Goal: Use online tool/utility: Utilize a website feature to perform a specific function

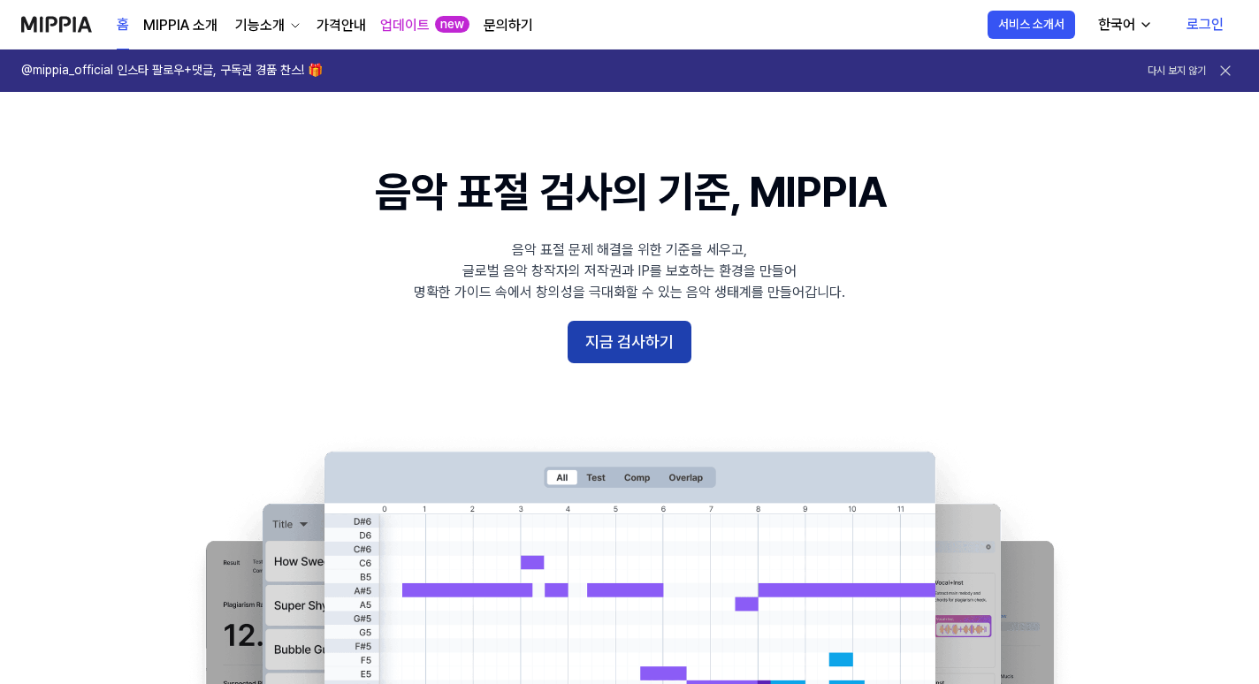
click at [629, 337] on button "지금 검사하기" at bounding box center [630, 342] width 124 height 42
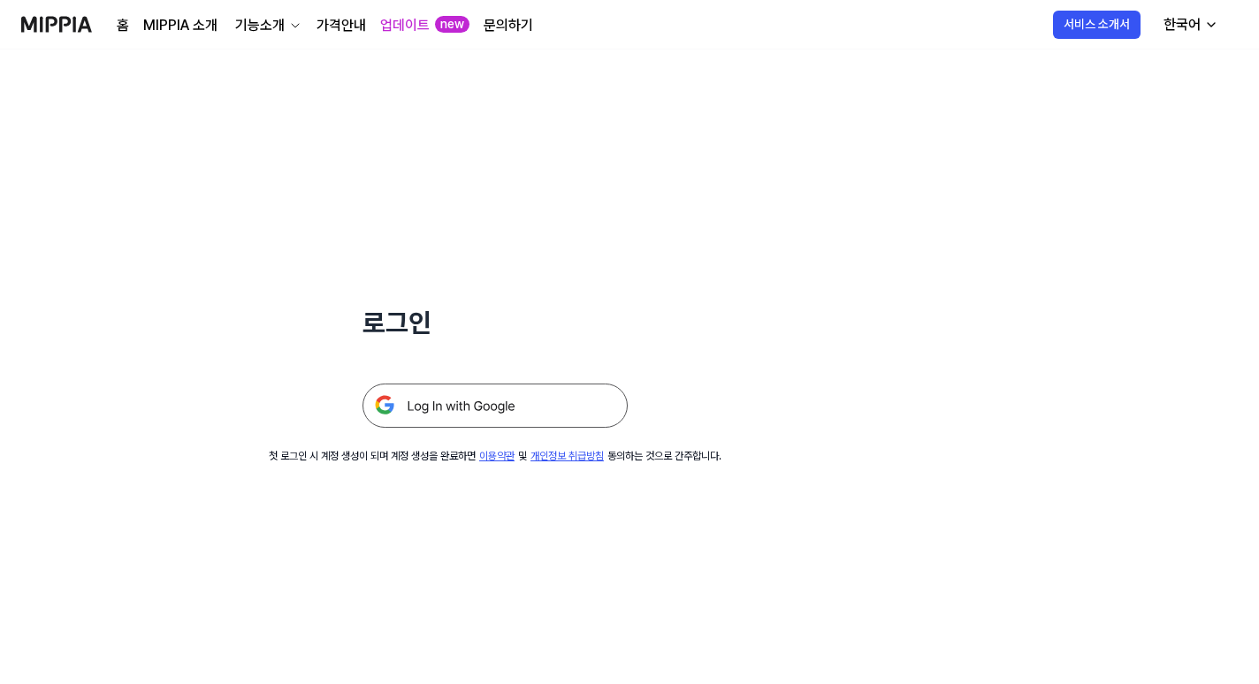
click at [524, 395] on img at bounding box center [494, 406] width 265 height 44
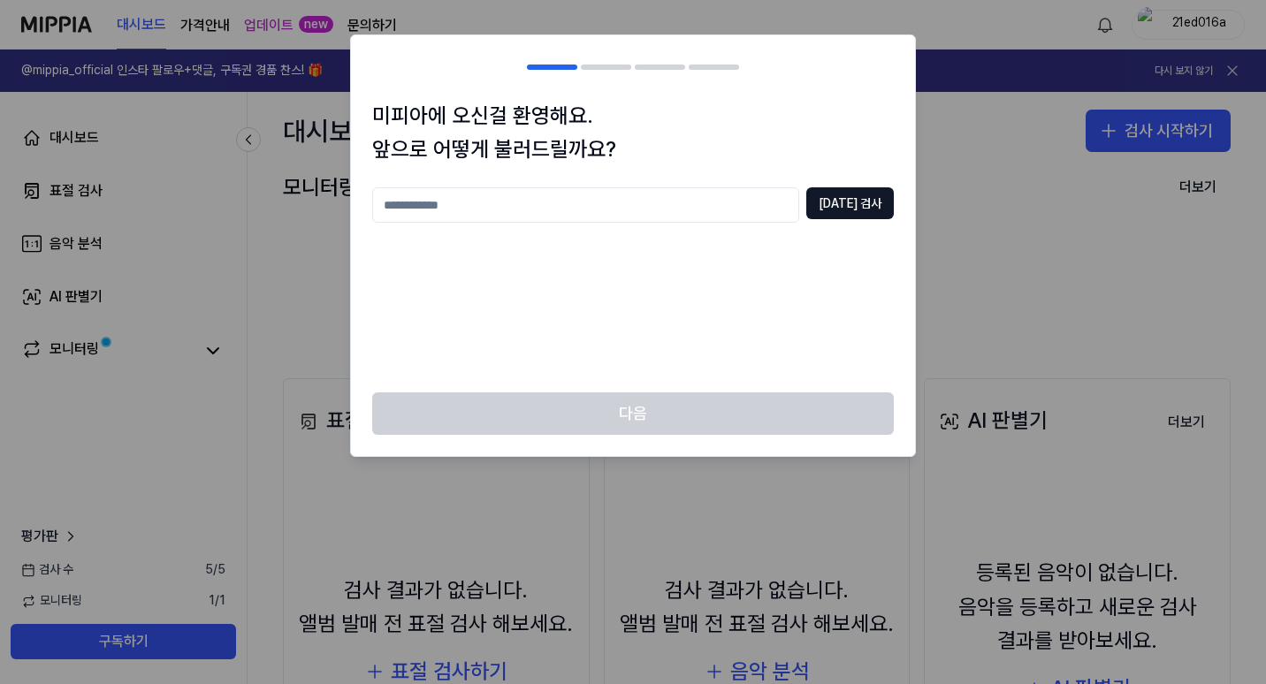
click at [530, 208] on input "text" at bounding box center [585, 204] width 427 height 35
click at [531, 208] on input "text" at bounding box center [585, 204] width 427 height 35
type input "*"
type input "**********"
click at [880, 194] on button "중복 검사" at bounding box center [850, 203] width 88 height 32
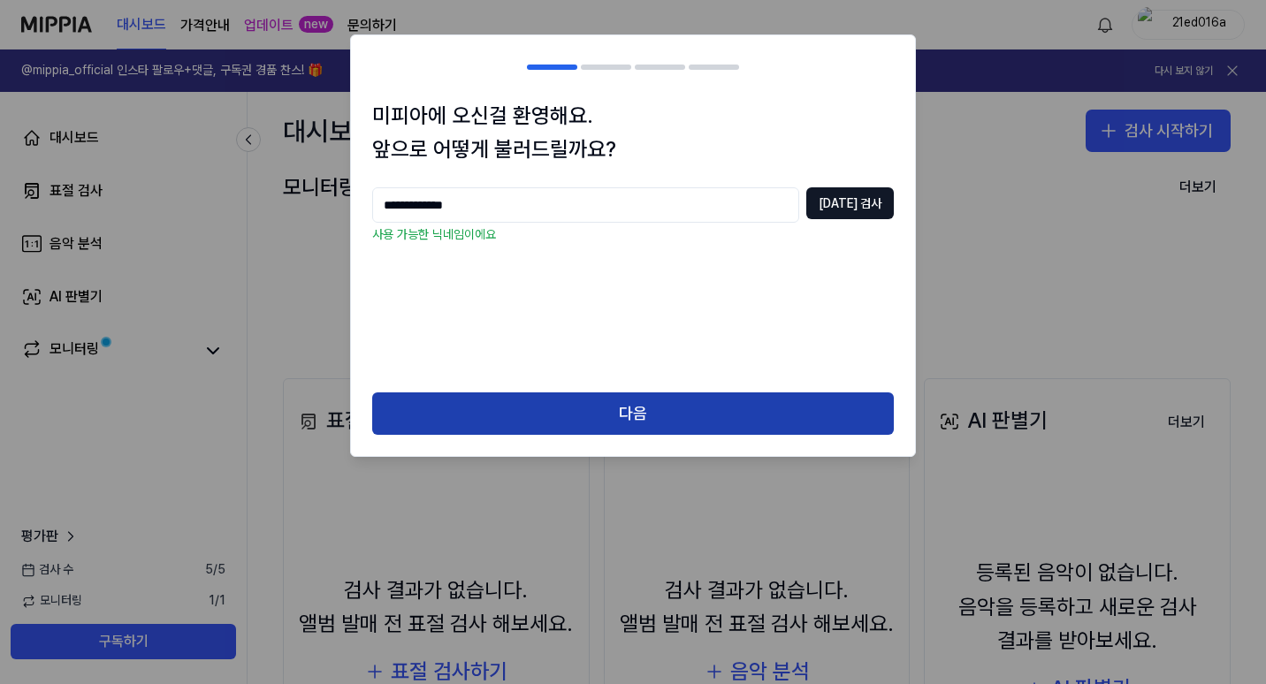
click at [707, 409] on button "다음" at bounding box center [633, 413] width 522 height 42
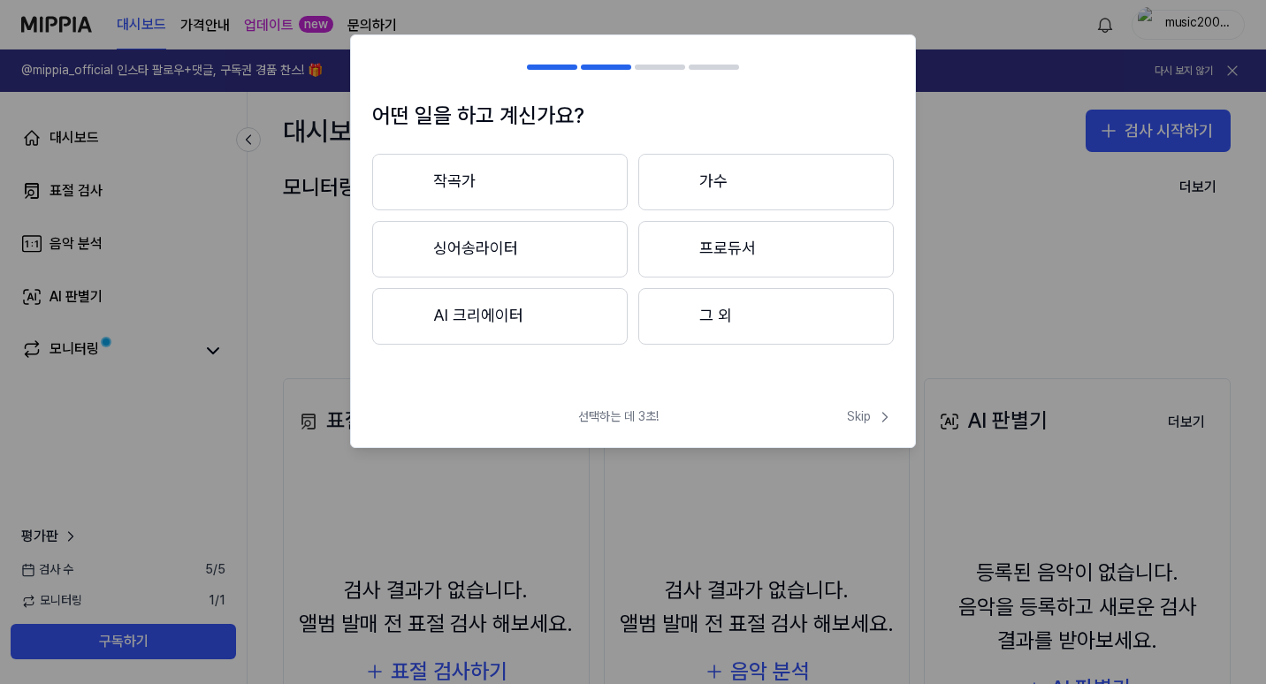
click at [545, 179] on button "작곡가" at bounding box center [499, 182] width 255 height 57
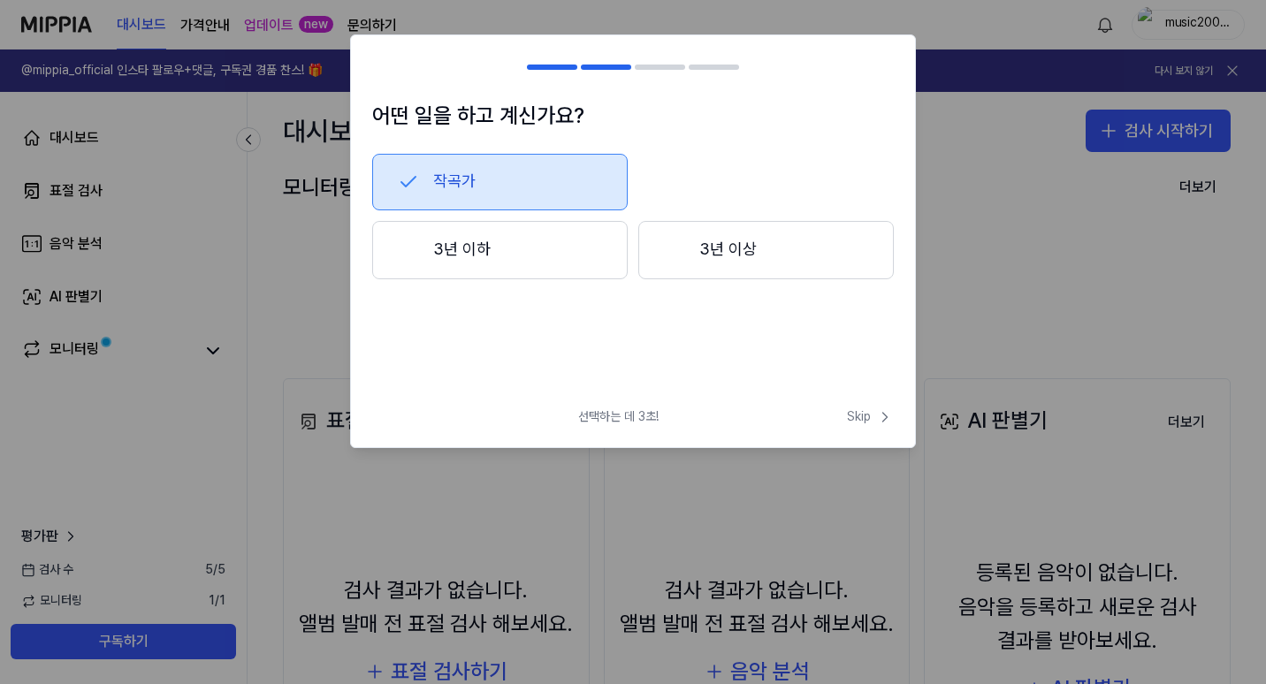
click at [529, 252] on button "3년 이하" at bounding box center [499, 250] width 255 height 58
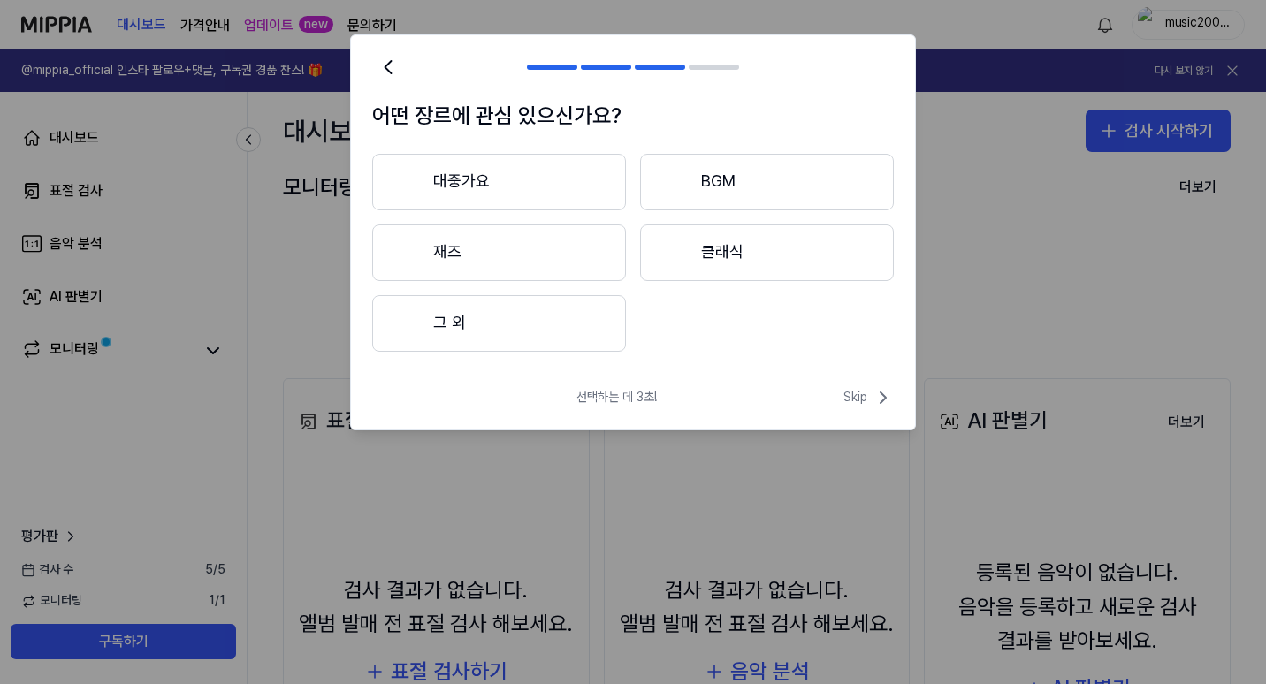
click at [499, 186] on button "대중가요" at bounding box center [499, 182] width 254 height 57
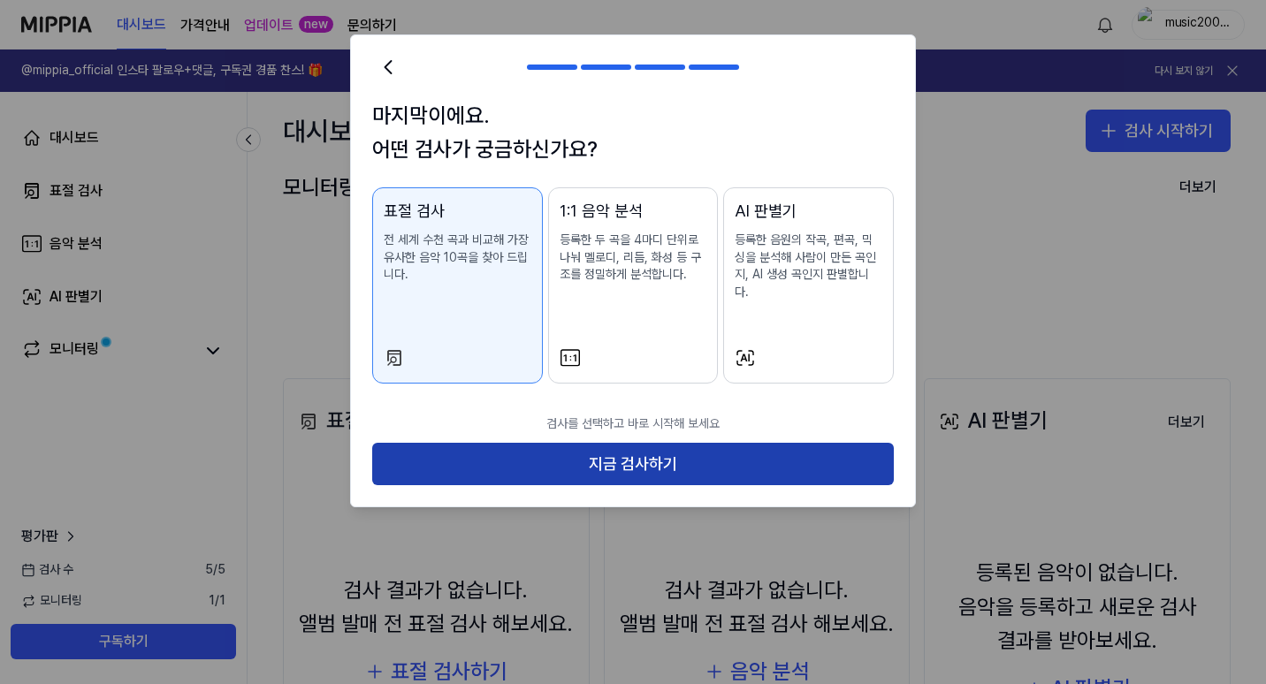
click at [622, 446] on button "지금 검사하기" at bounding box center [633, 464] width 522 height 42
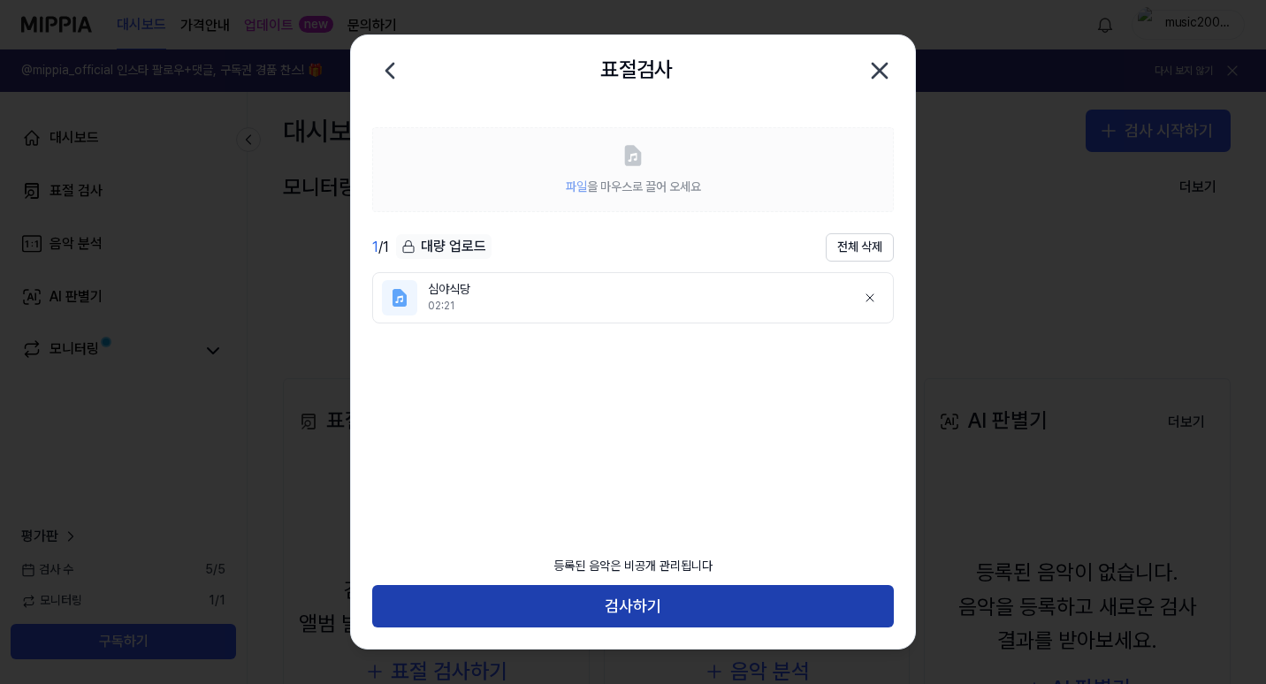
click at [623, 599] on button "검사하기" at bounding box center [633, 606] width 522 height 42
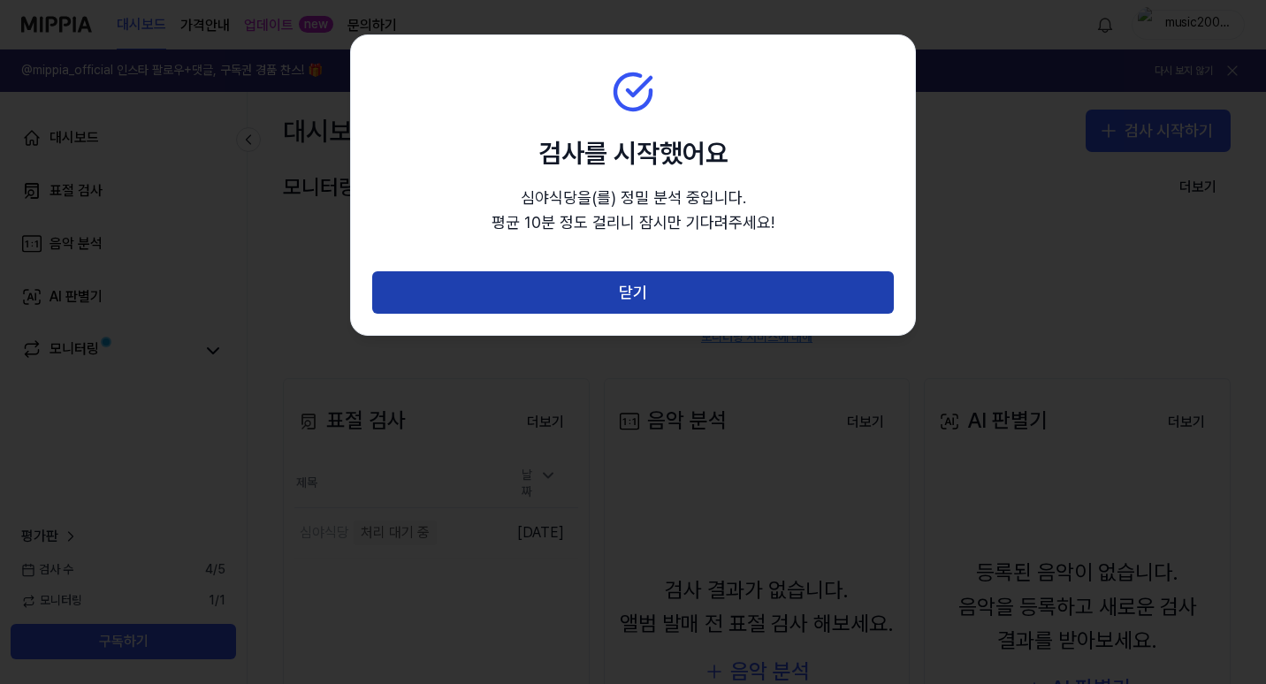
click at [609, 289] on button "닫기" at bounding box center [633, 292] width 522 height 42
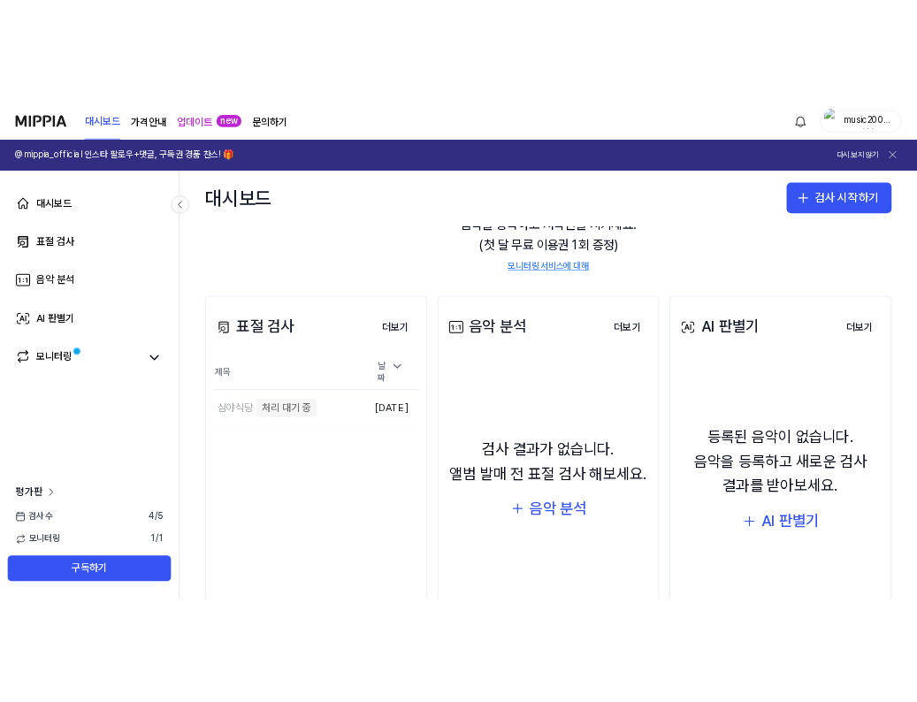
scroll to position [177, 0]
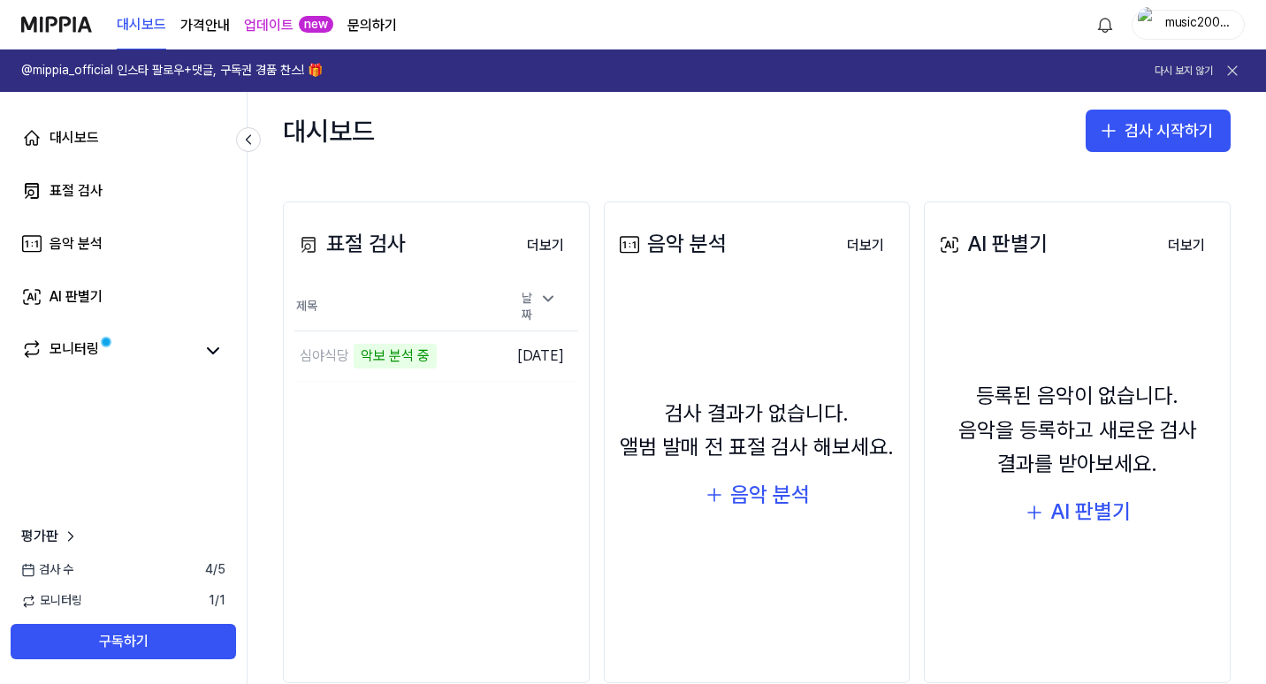
click at [758, 149] on div "대시보드 검사 시작하기" at bounding box center [757, 131] width 1018 height 78
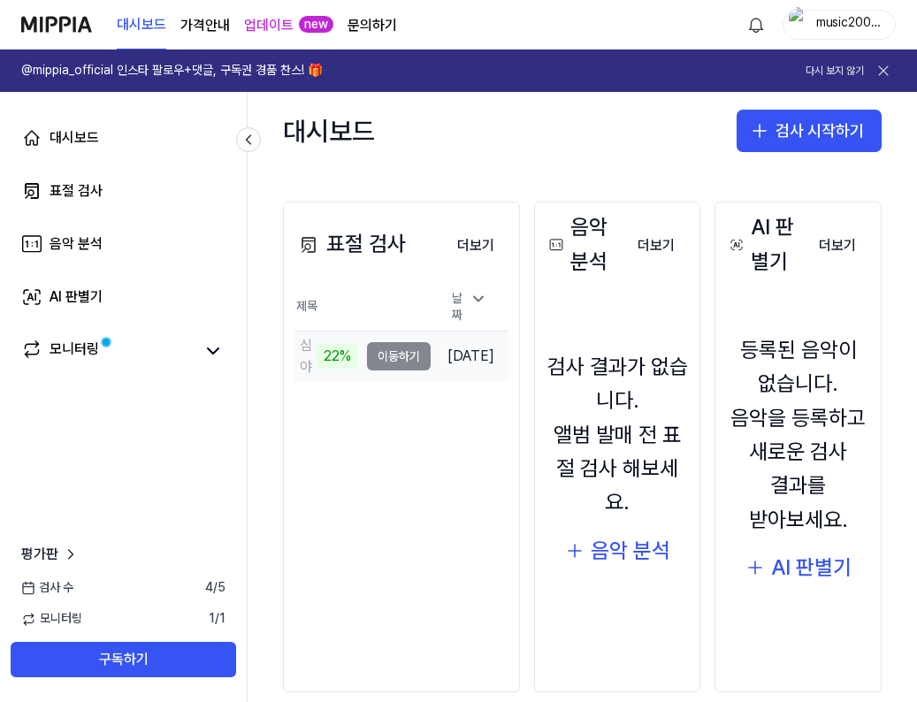
click at [405, 352] on td "심야식당 22% 이동하기" at bounding box center [362, 356] width 136 height 50
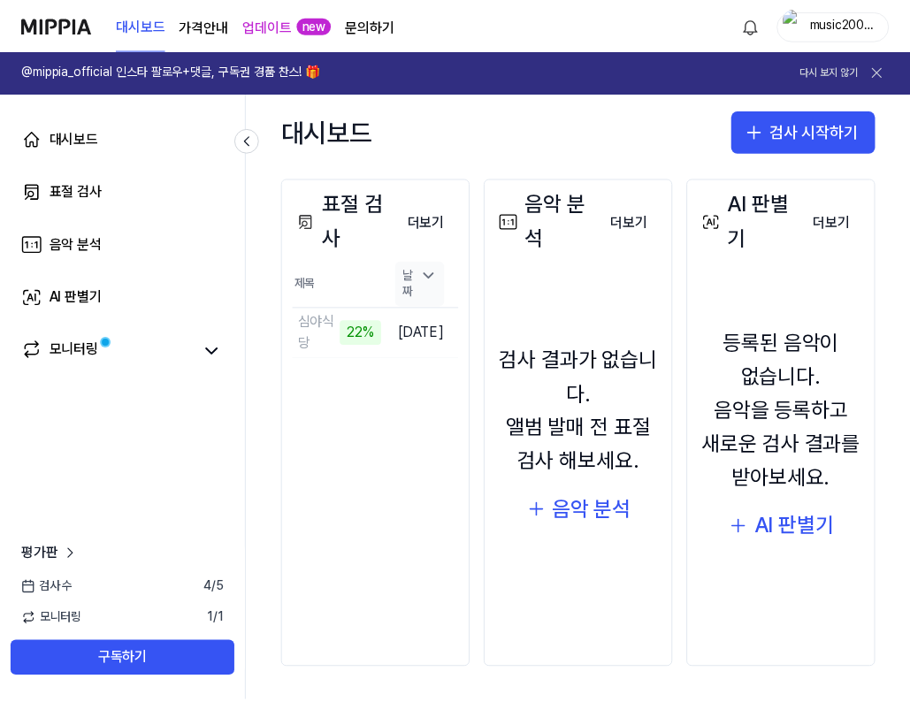
scroll to position [202, 0]
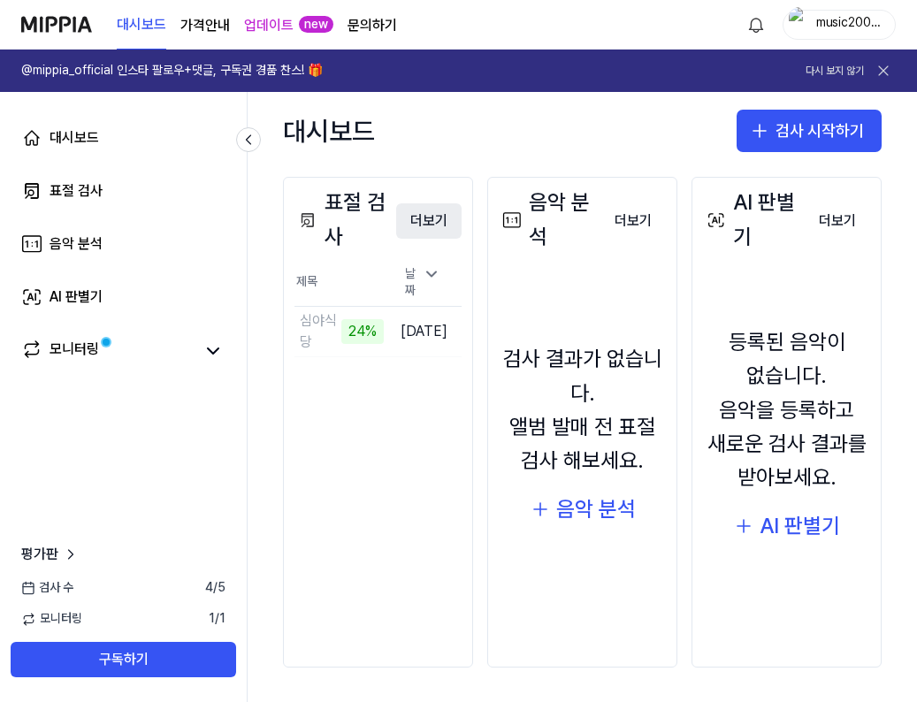
click at [429, 211] on button "더보기" at bounding box center [428, 220] width 65 height 35
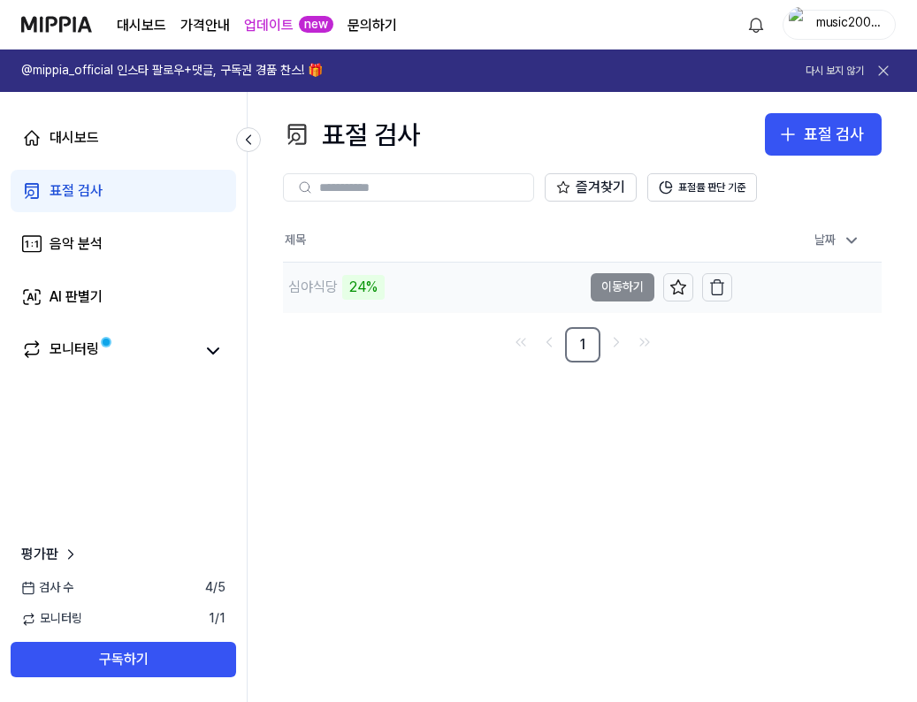
click at [589, 280] on td "심야식당 24% 이동하기" at bounding box center [507, 288] width 449 height 50
click at [619, 286] on button "이동하기" at bounding box center [622, 287] width 64 height 28
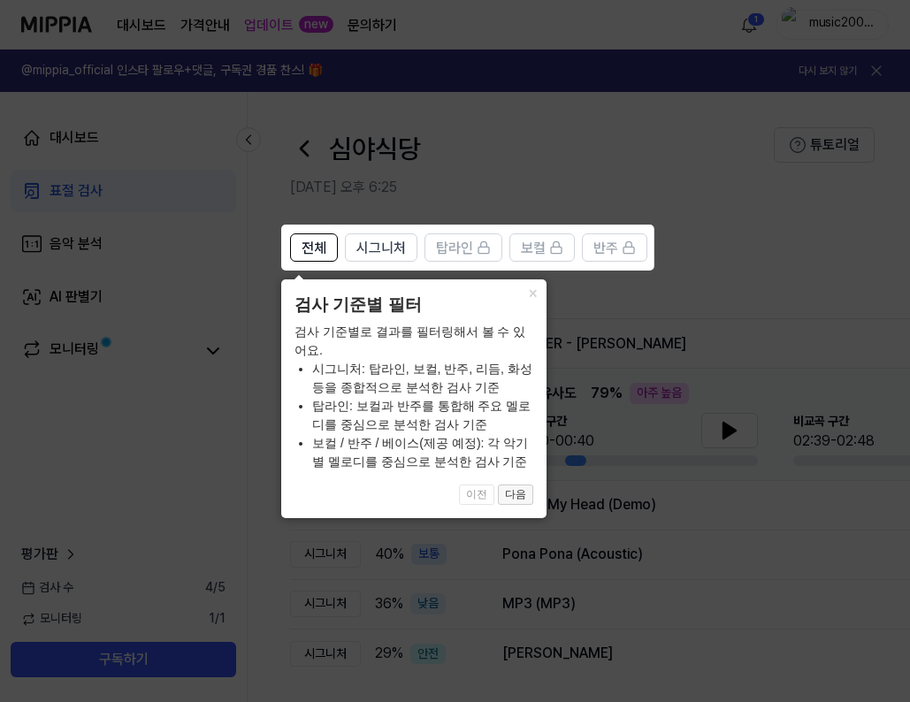
click at [512, 492] on button "다음" at bounding box center [515, 494] width 35 height 21
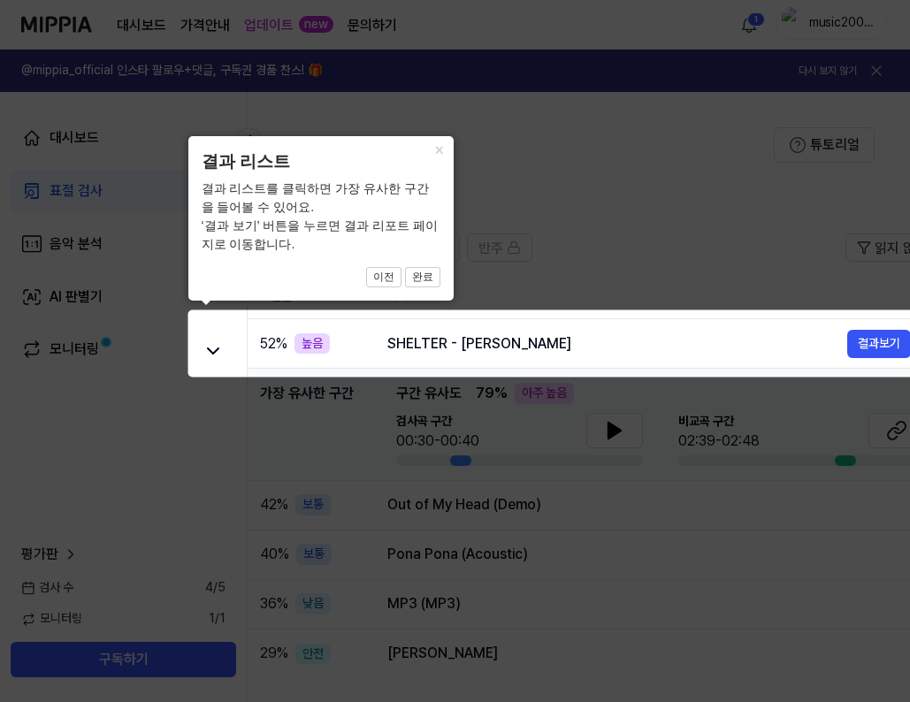
scroll to position [0, 262]
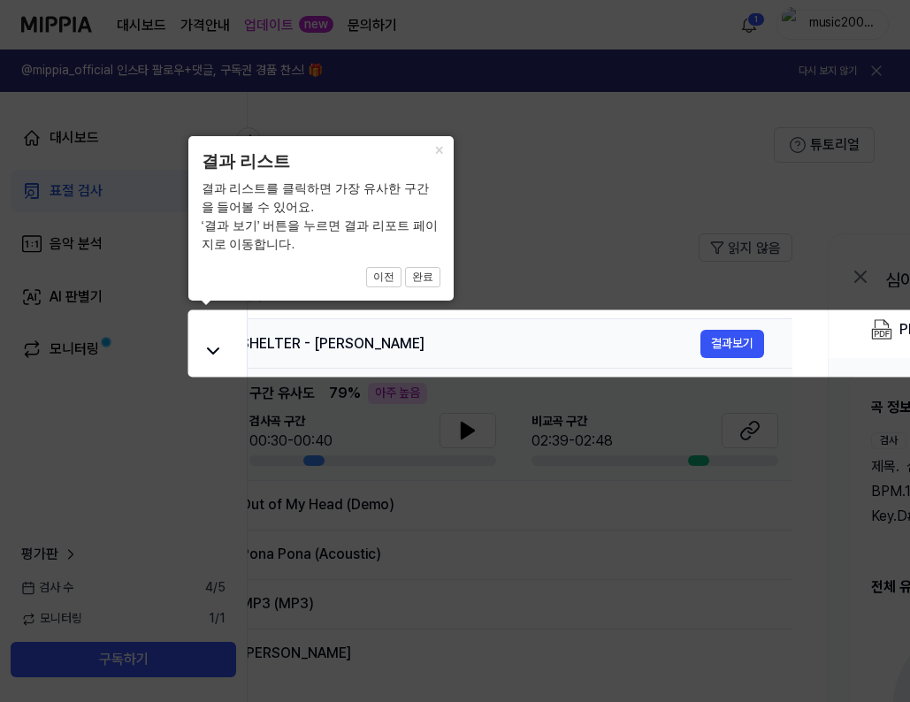
drag, startPoint x: 428, startPoint y: 348, endPoint x: 654, endPoint y: 346, distance: 226.3
click at [654, 346] on div "SHELTER - 이창섭" at bounding box center [470, 343] width 460 height 21
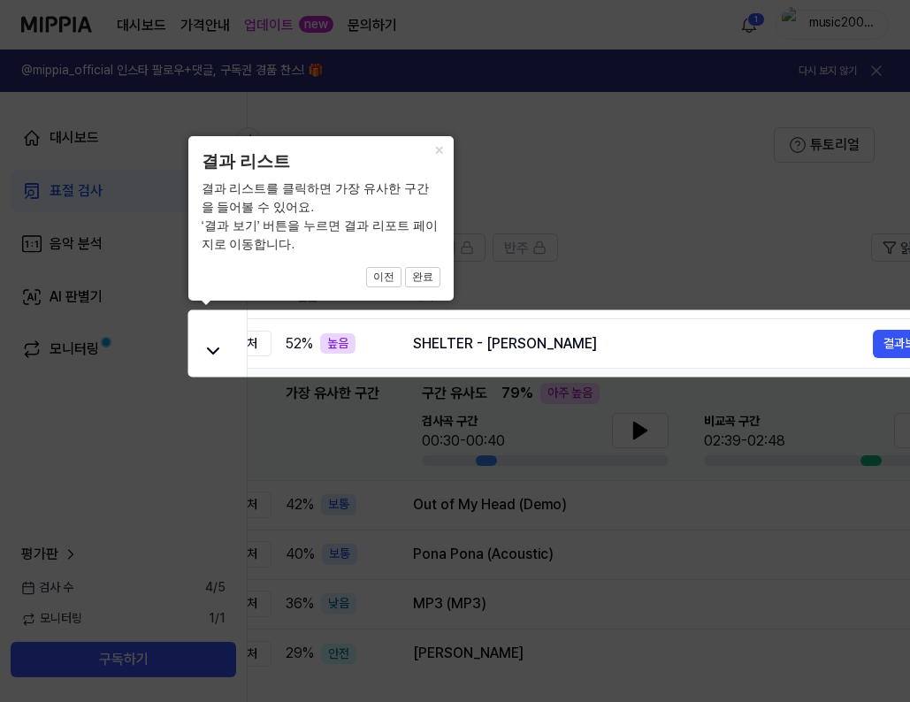
scroll to position [0, 0]
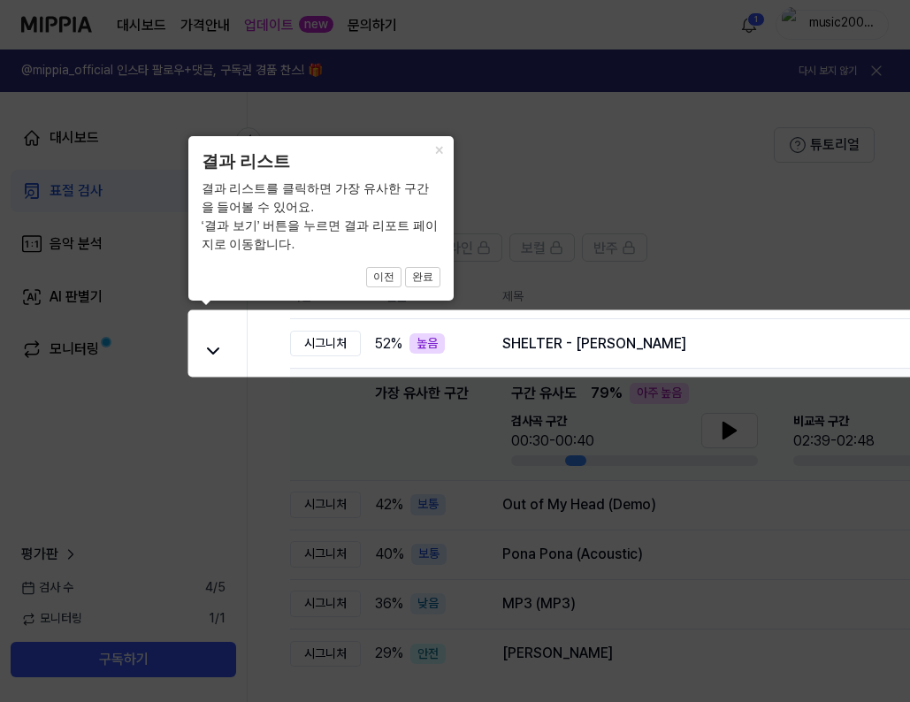
drag, startPoint x: 560, startPoint y: 337, endPoint x: 1000, endPoint y: 347, distance: 440.3
click at [910, 347] on html "대시보드 가격안내 업데이트 new 문의하기 1 music20091101 @mippia_official 인스타 팔로우+댓글, 구독권 경품 찬스!…" at bounding box center [455, 351] width 910 height 702
click at [422, 344] on div "높음" at bounding box center [426, 343] width 35 height 21
click at [440, 149] on button "×" at bounding box center [439, 148] width 28 height 25
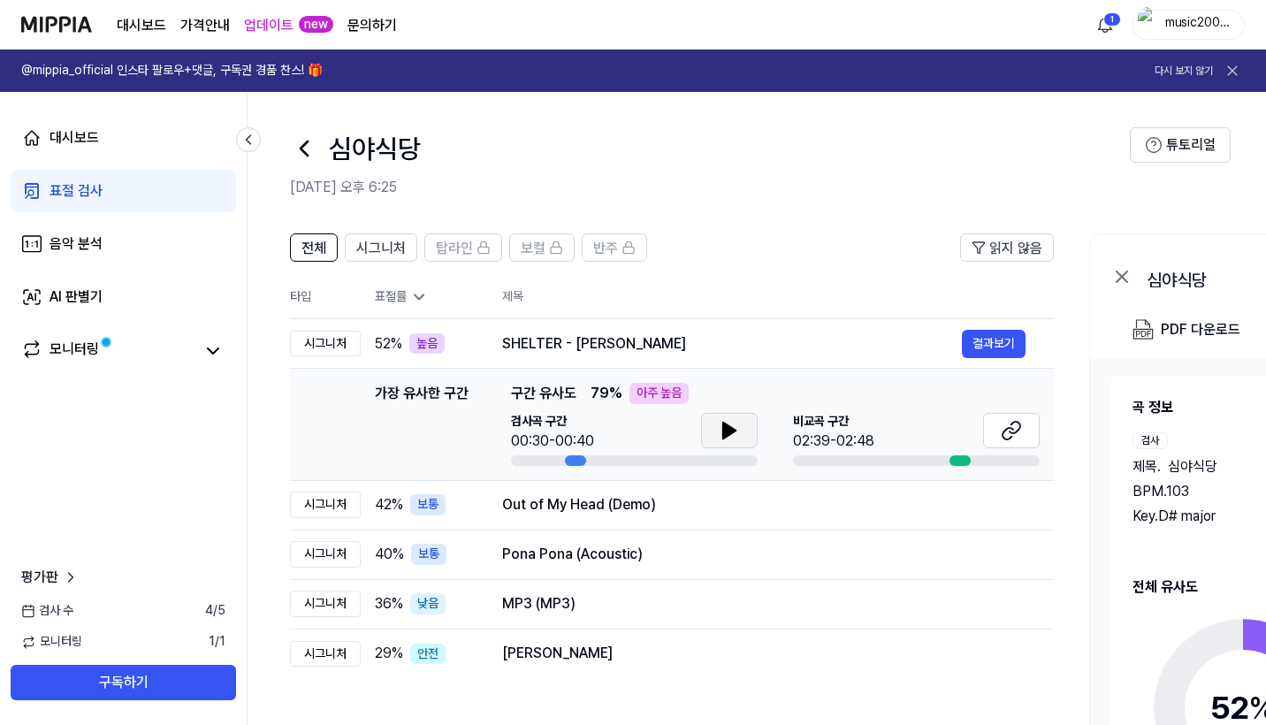
click at [719, 424] on button at bounding box center [729, 430] width 57 height 35
click at [731, 424] on icon at bounding box center [733, 430] width 4 height 14
click at [1017, 433] on icon at bounding box center [1011, 430] width 21 height 21
click at [856, 453] on div "비교곡 구간 02:39-02:48" at bounding box center [916, 439] width 247 height 53
click at [79, 189] on div "표절 검사" at bounding box center [76, 190] width 53 height 21
